Goal: Task Accomplishment & Management: Use online tool/utility

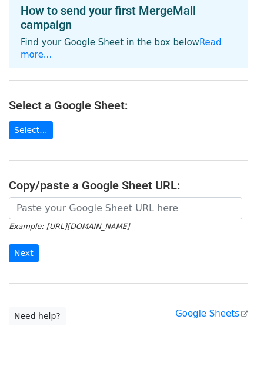
scroll to position [105, 0]
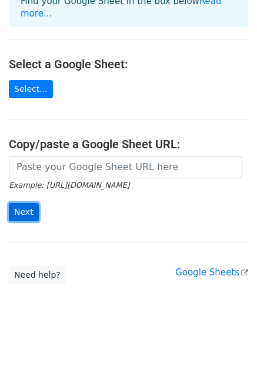
click at [26, 203] on input "Next" at bounding box center [24, 212] width 30 height 18
click at [120, 194] on form "Example: https://docs.google.com/spreadsheets/d/abc/edit Next" at bounding box center [129, 189] width 240 height 66
click at [207, 267] on link "Google Sheets" at bounding box center [212, 272] width 73 height 11
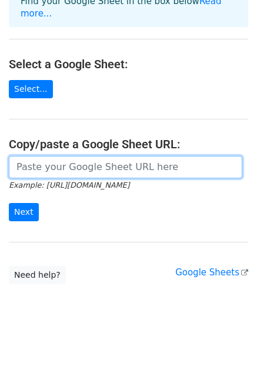
click at [38, 159] on input "url" at bounding box center [126, 167] width 234 height 22
paste input "https://docs.google.com/spreadsheets/d/1T8VE1yP3f9ZeiBHiC2G7nLjJ1soY0-ieHTAMoZt…"
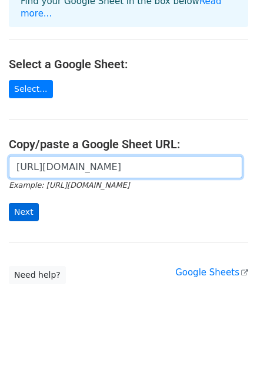
type input "https://docs.google.com/spreadsheets/d/1T8VE1yP3f9ZeiBHiC2G7nLjJ1soY0-ieHTAMoZt…"
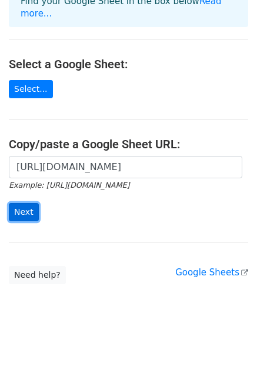
scroll to position [0, 0]
click at [27, 203] on input "Next" at bounding box center [24, 212] width 30 height 18
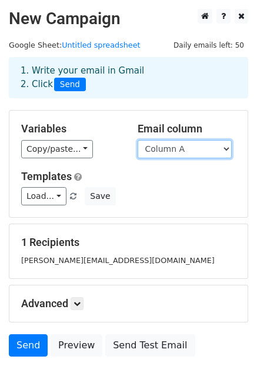
click at [166, 153] on select "Column A" at bounding box center [185, 149] width 94 height 18
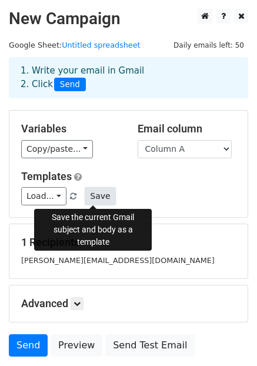
click at [99, 191] on button "Save" at bounding box center [100, 196] width 31 height 18
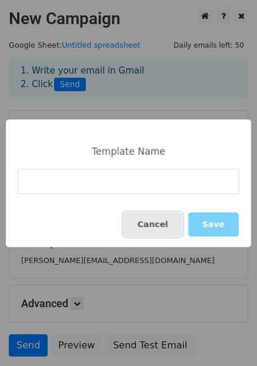
click at [157, 223] on button "Cancel" at bounding box center [153, 225] width 59 height 24
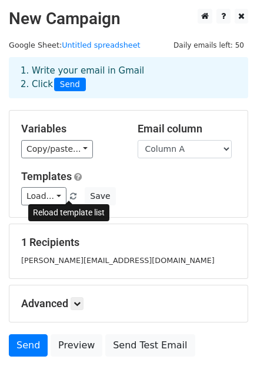
click at [71, 197] on span at bounding box center [73, 197] width 6 height 8
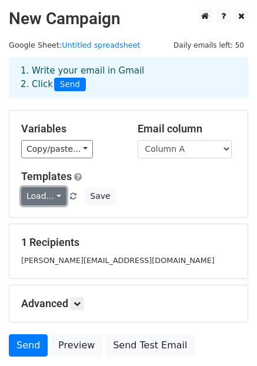
click at [51, 194] on link "Load..." at bounding box center [43, 196] width 45 height 18
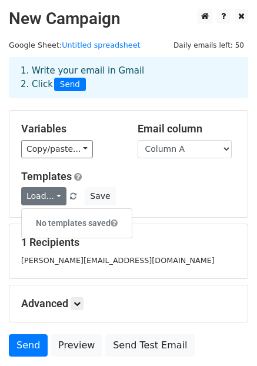
click at [58, 221] on h6 "No templates saved" at bounding box center [77, 223] width 110 height 19
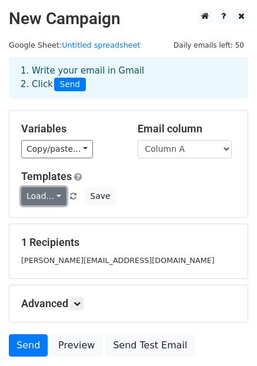
click at [51, 196] on link "Load..." at bounding box center [43, 196] width 45 height 18
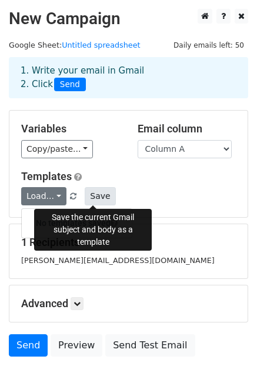
scroll to position [91, 0]
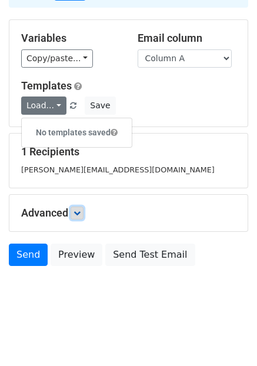
click at [77, 208] on link at bounding box center [77, 213] width 13 height 13
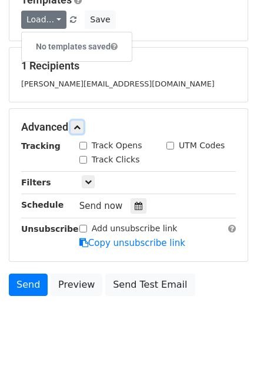
scroll to position [176, 0]
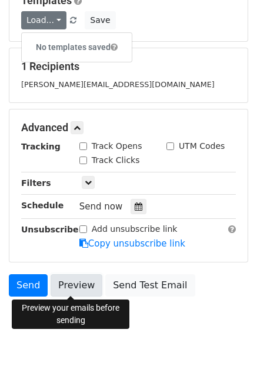
click at [76, 285] on link "Preview" at bounding box center [77, 285] width 52 height 22
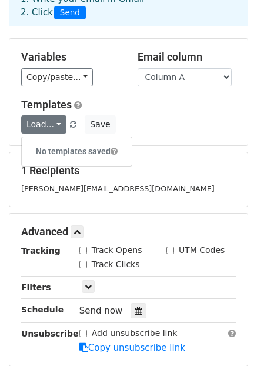
scroll to position [70, 0]
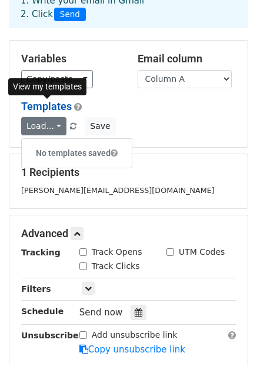
click at [66, 107] on link "Templates" at bounding box center [46, 106] width 51 height 12
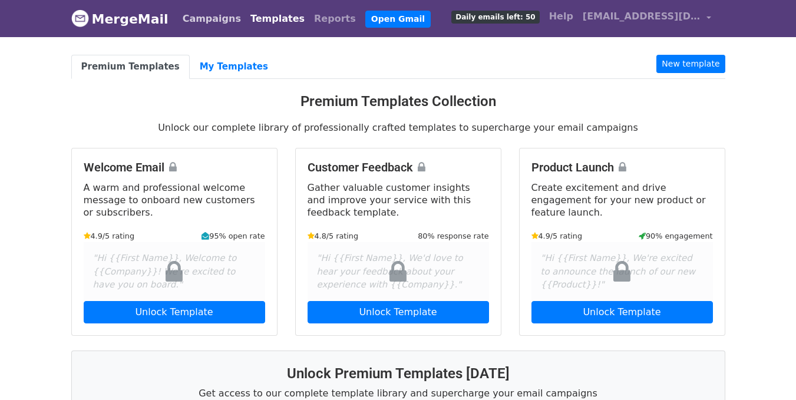
click at [192, 14] on link "Campaigns" at bounding box center [212, 19] width 68 height 24
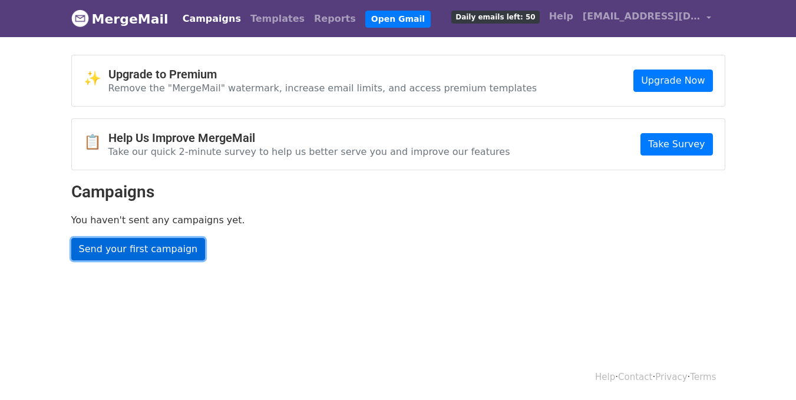
click at [162, 253] on link "Send your first campaign" at bounding box center [138, 249] width 134 height 22
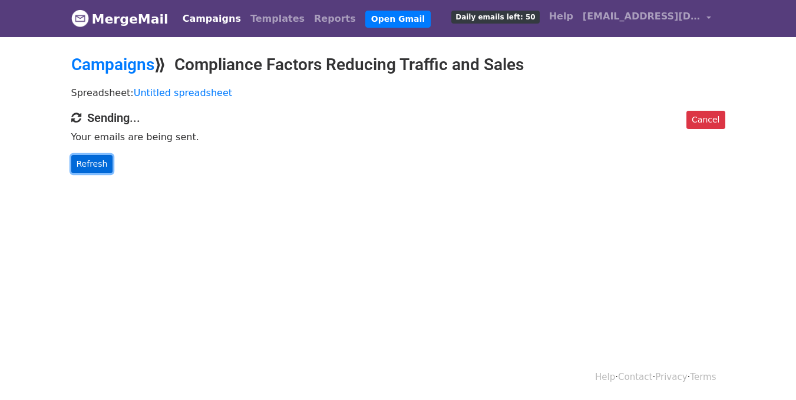
click at [88, 164] on link "Refresh" at bounding box center [92, 164] width 42 height 18
click at [85, 168] on link "Refresh" at bounding box center [92, 164] width 42 height 18
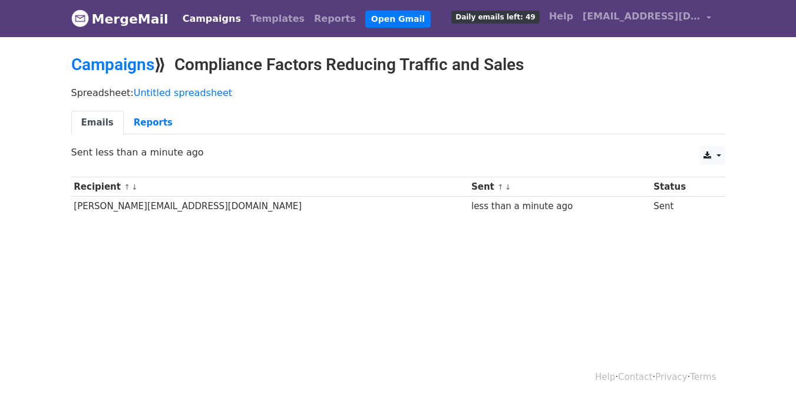
scroll to position [2, 0]
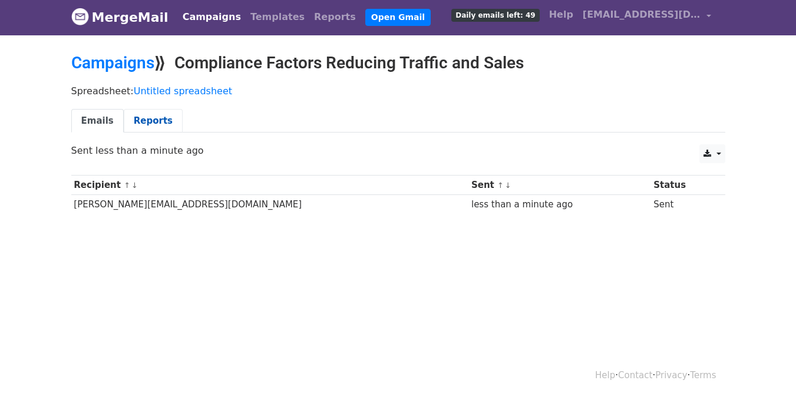
click at [143, 124] on link "Reports" at bounding box center [153, 121] width 59 height 24
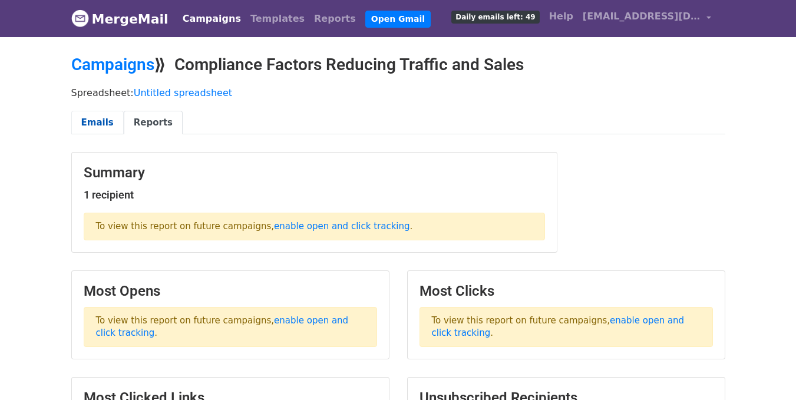
click at [95, 119] on link "Emails" at bounding box center [97, 123] width 52 height 24
